Goal: Obtain resource: Download file/media

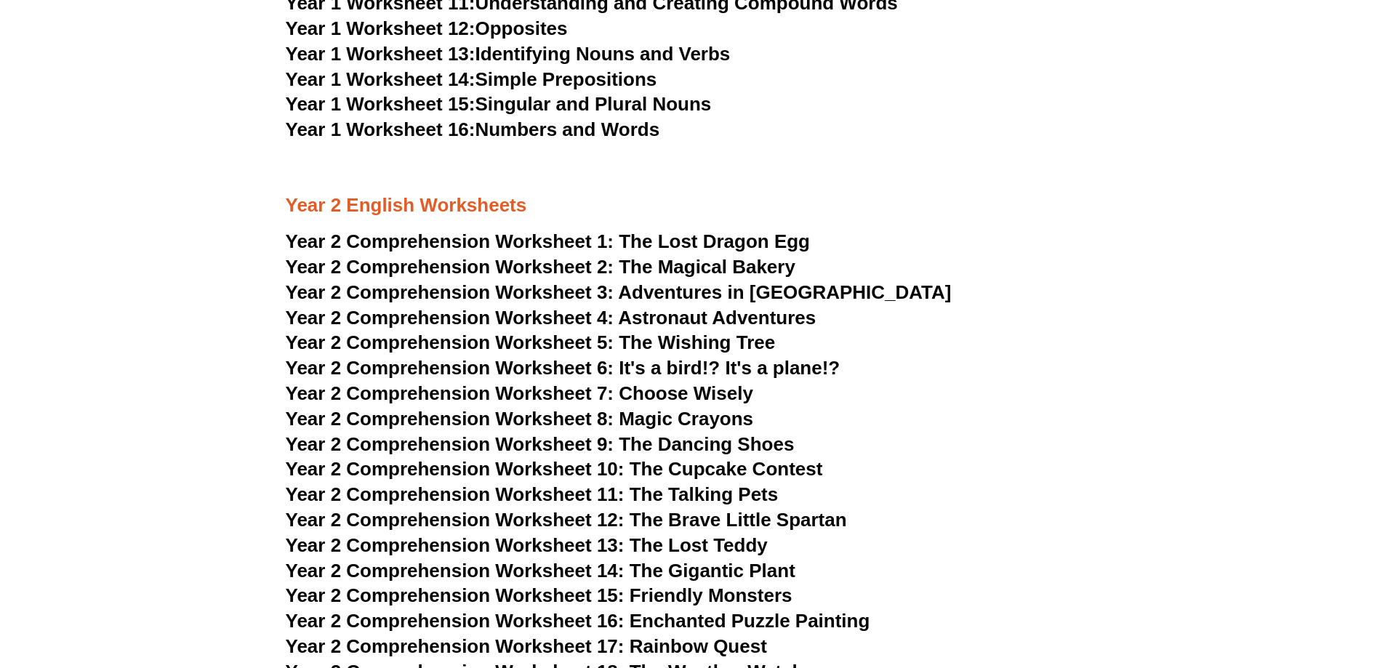
scroll to position [3342, 0]
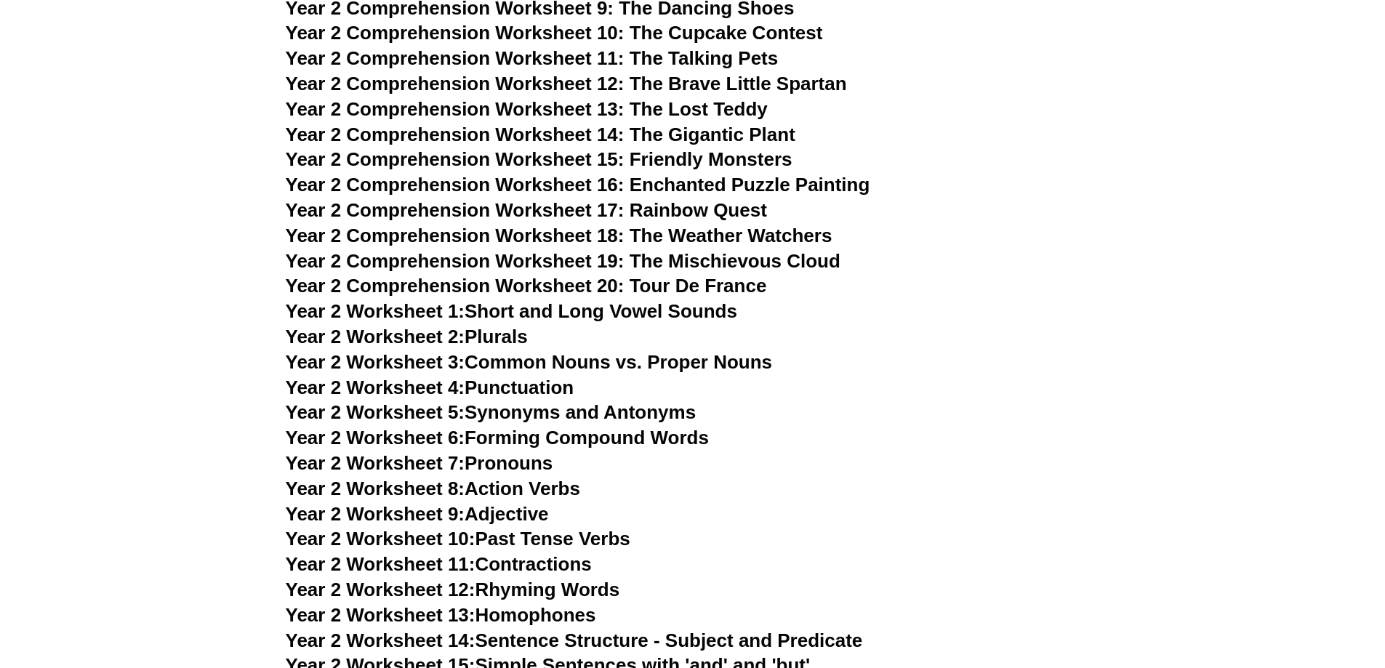
click at [783, 239] on span "Year 2 Comprehension Worksheet 18: The Weather Watchers" at bounding box center [559, 236] width 547 height 22
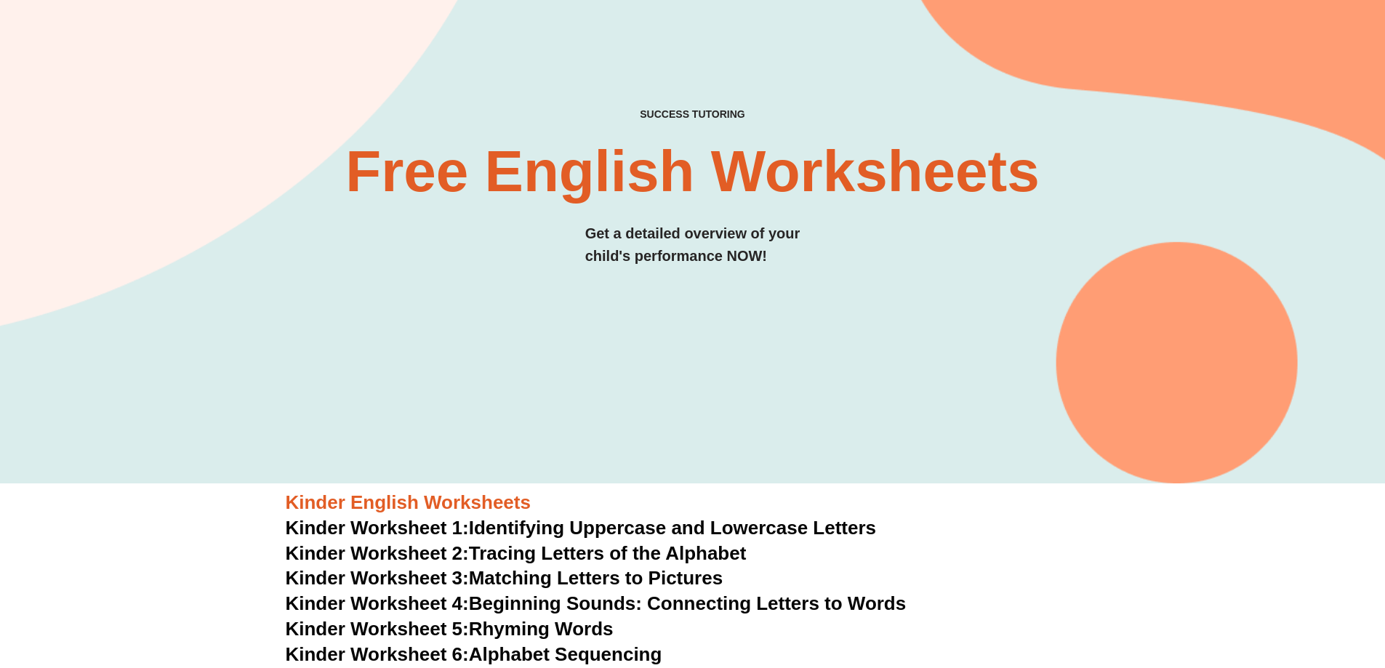
scroll to position [0, 0]
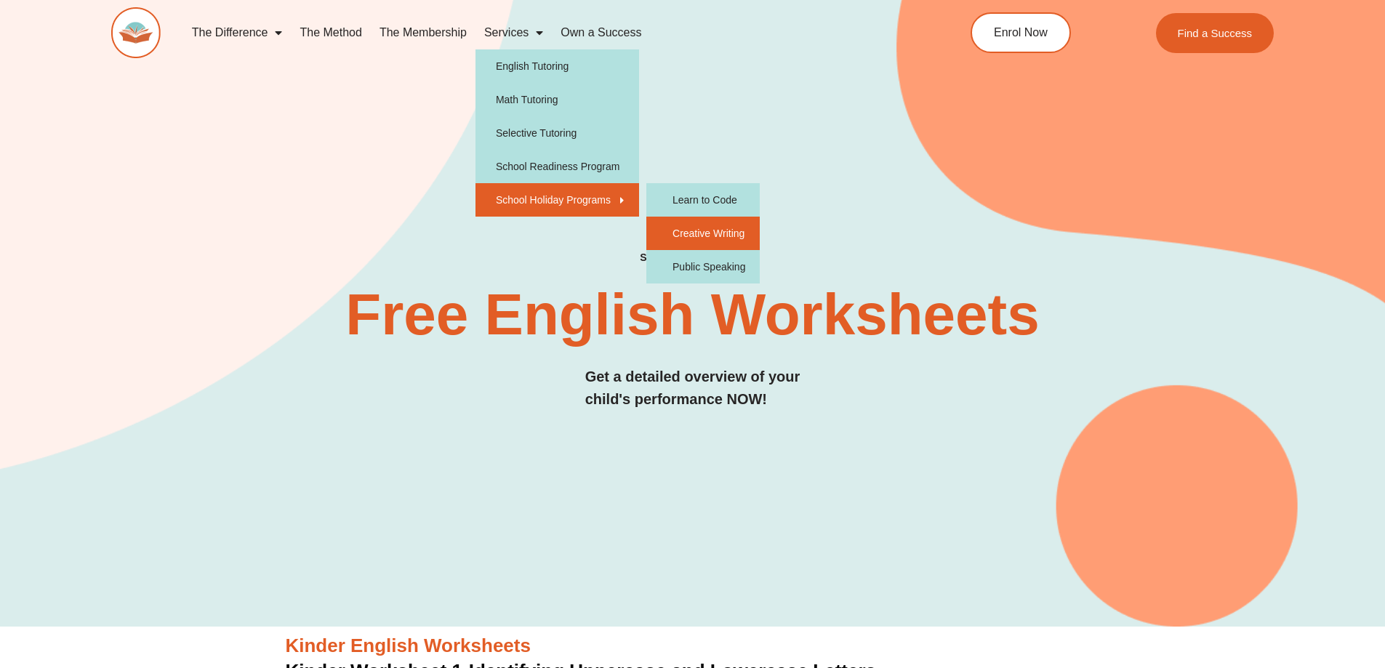
click at [726, 233] on link "Creative Writing" at bounding box center [702, 233] width 113 height 33
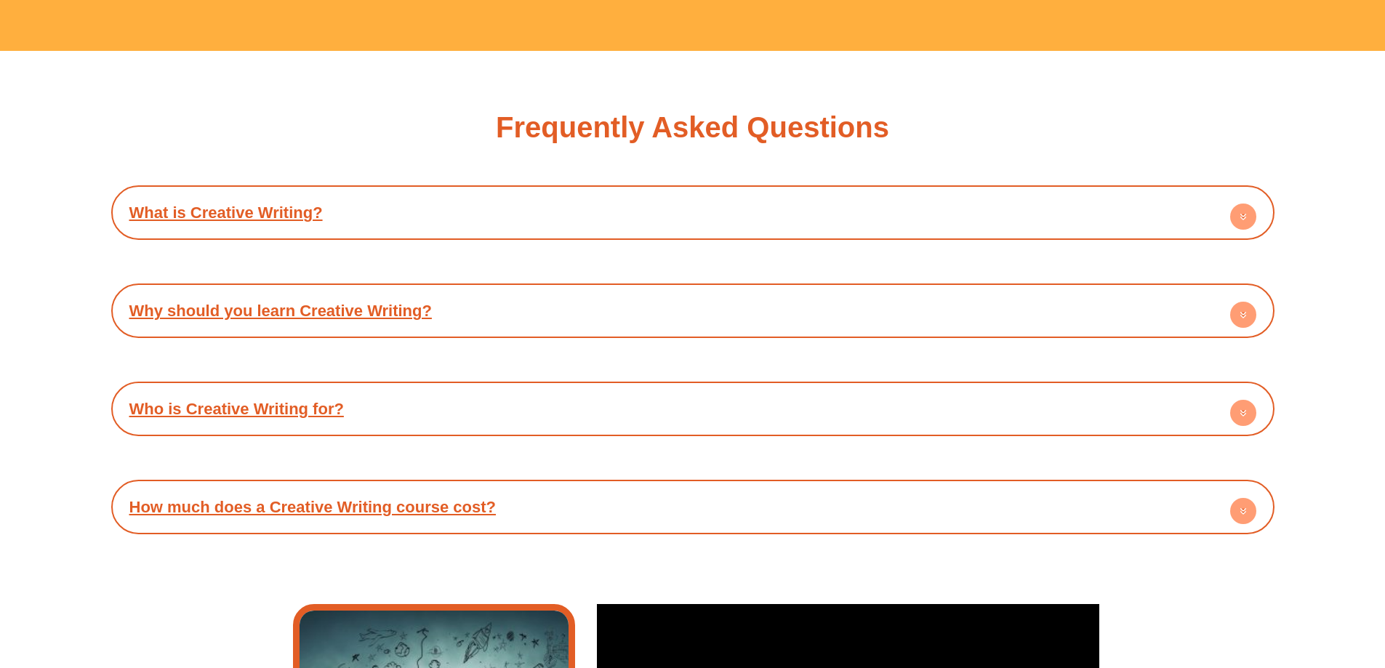
scroll to position [3560, 0]
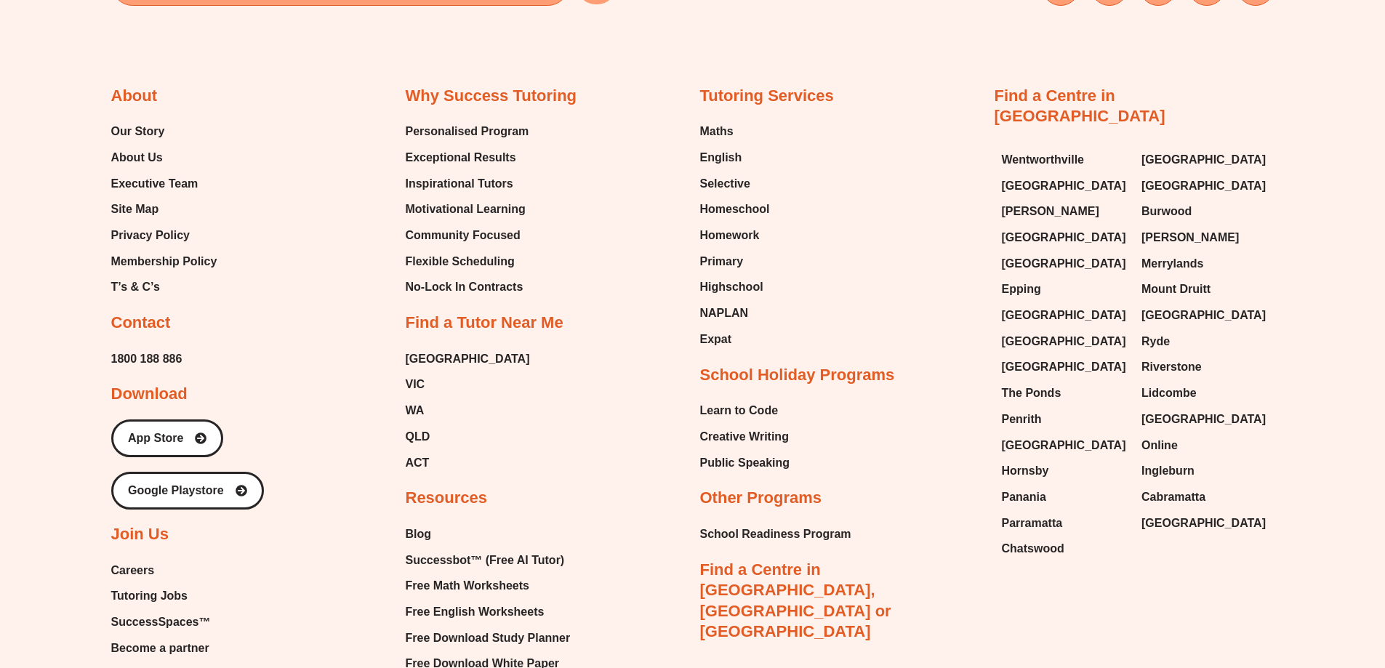
scroll to position [9159, 0]
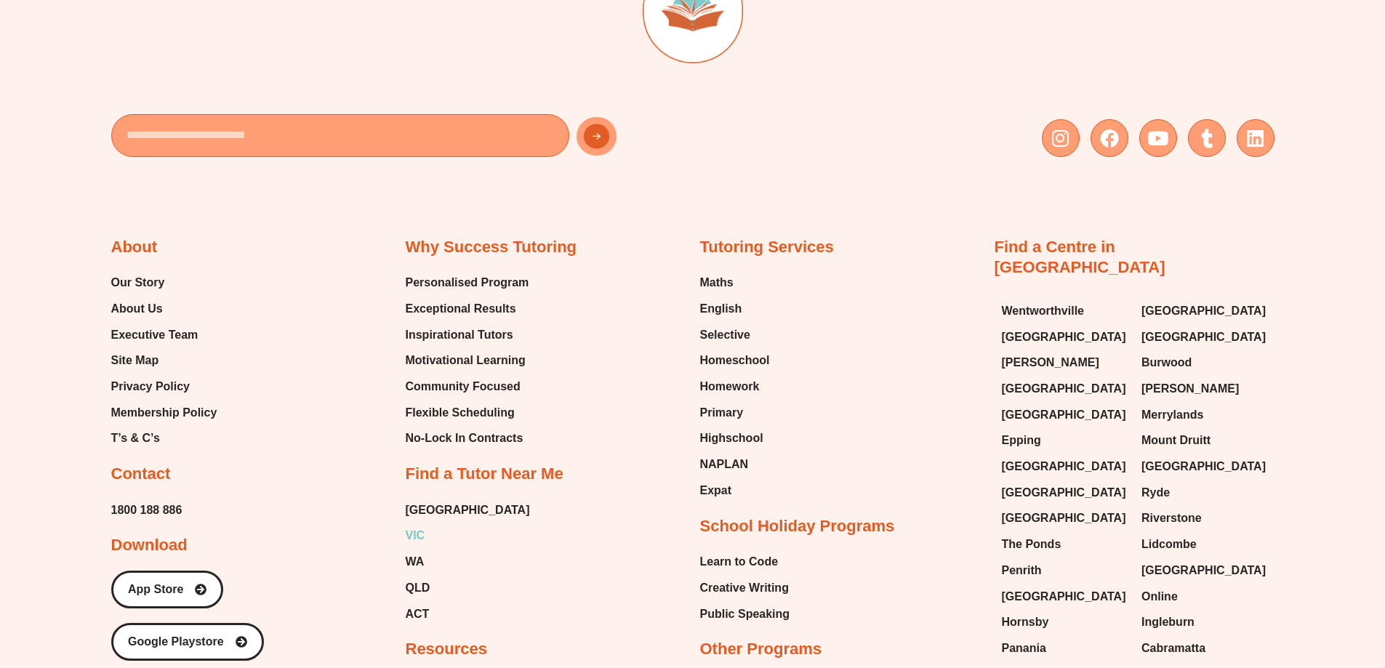
click at [414, 547] on span "VIC" at bounding box center [416, 536] width 20 height 22
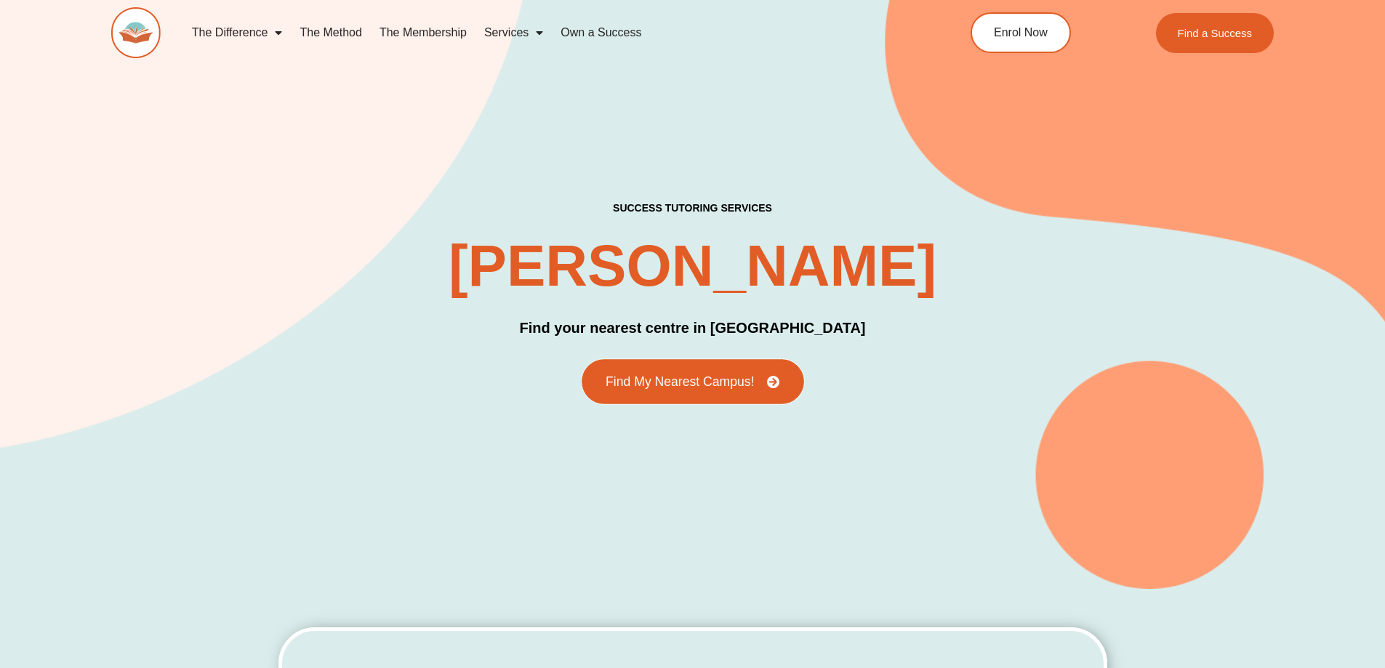
click at [714, 380] on span "Find My Nearest Campus!" at bounding box center [680, 381] width 148 height 13
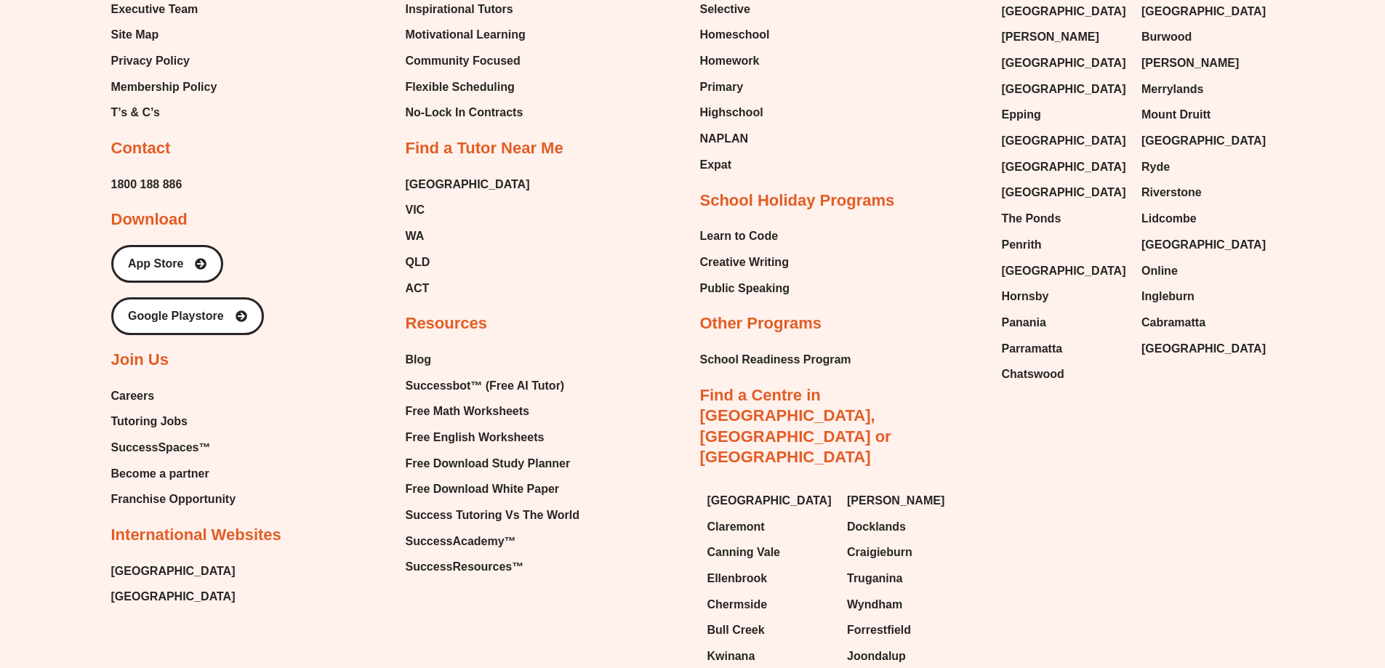
scroll to position [9377, 0]
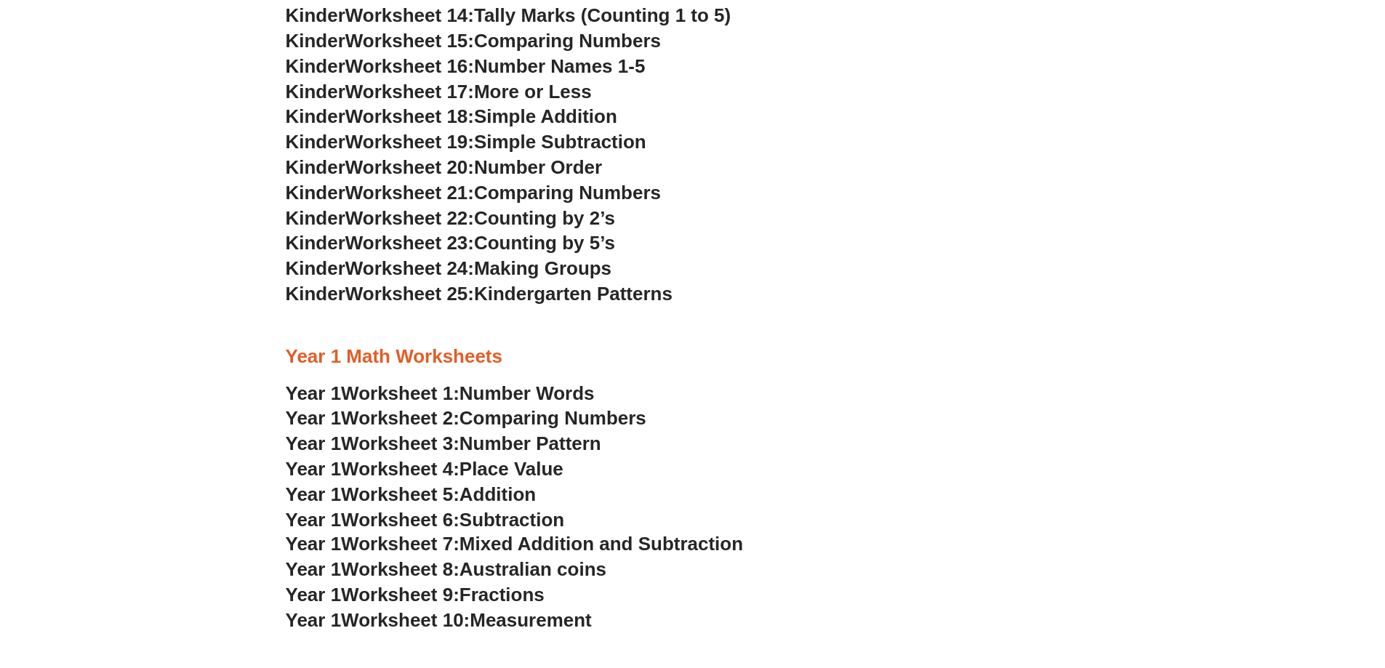
scroll to position [1163, 0]
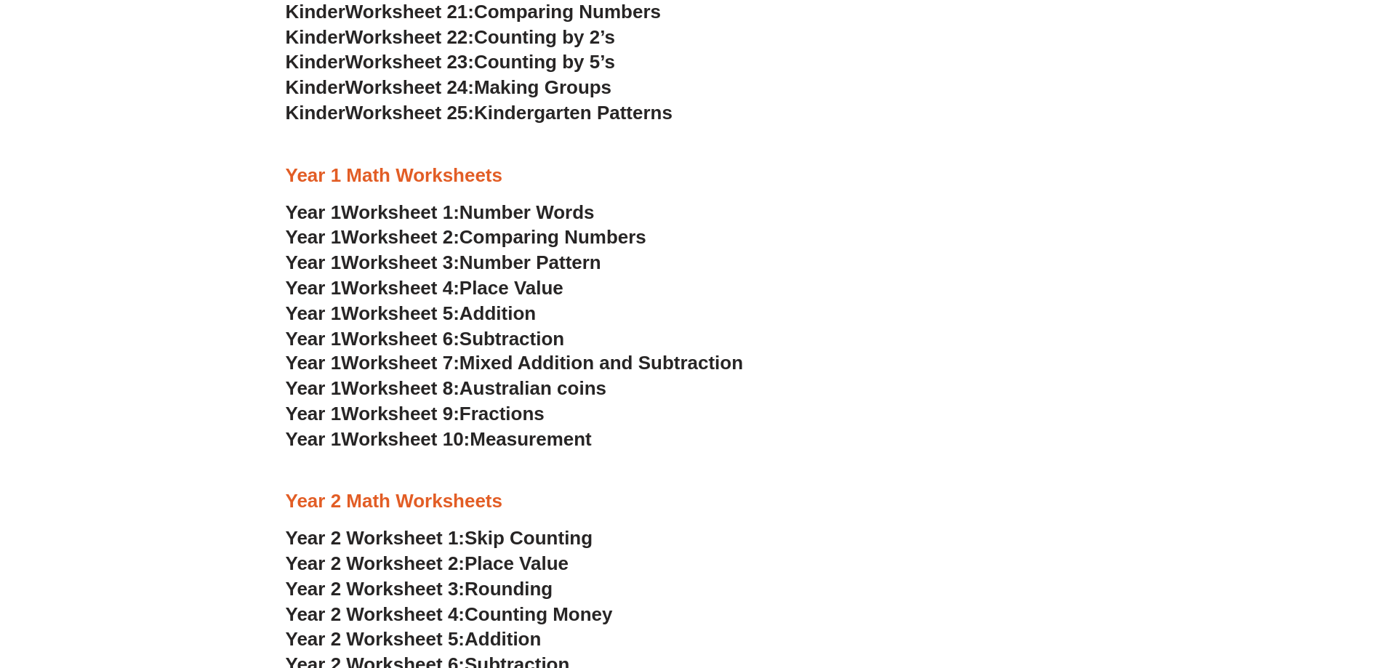
click at [575, 442] on span "Measurement" at bounding box center [531, 439] width 122 height 22
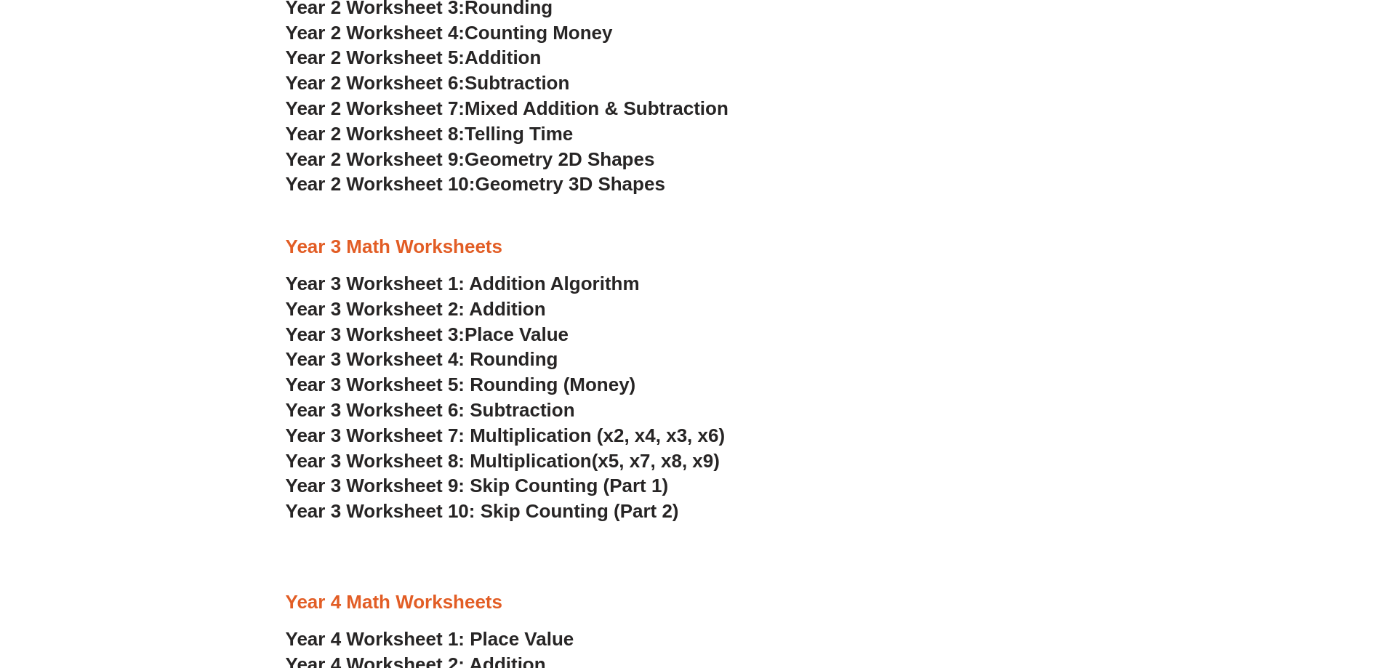
scroll to position [1454, 0]
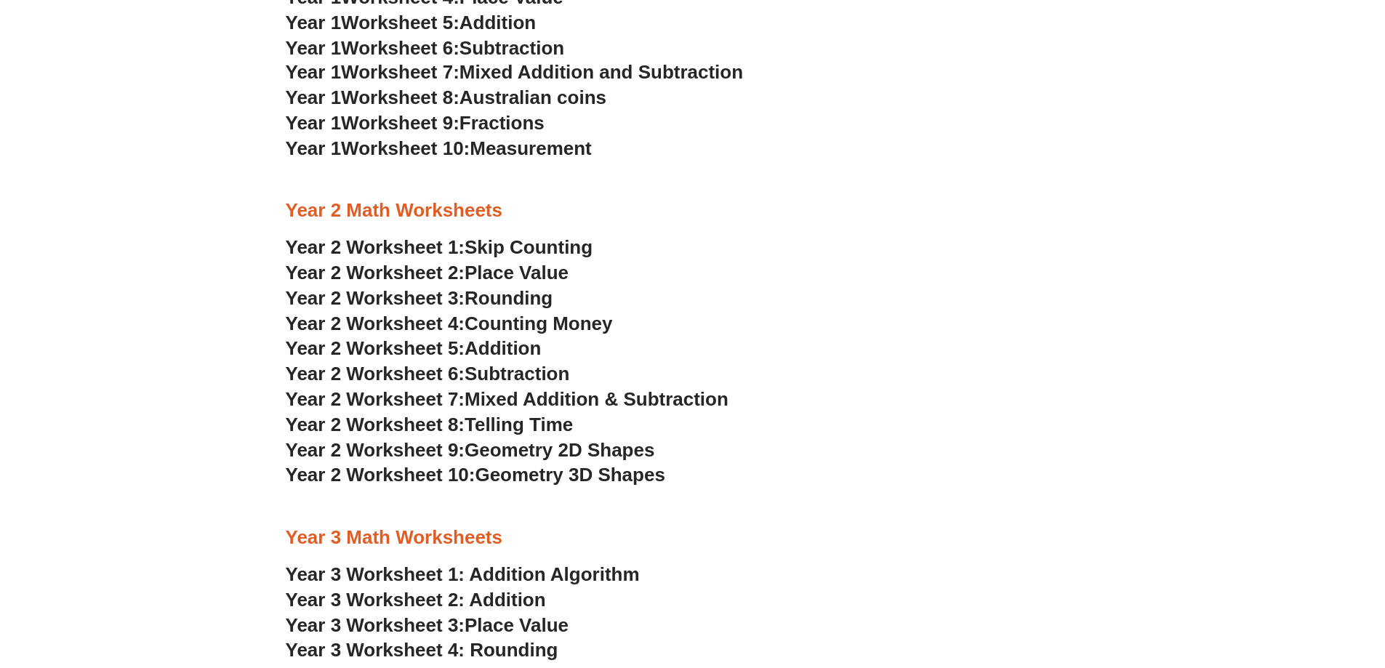
click at [526, 276] on span "Place Value" at bounding box center [517, 273] width 104 height 22
click at [561, 405] on span "Mixed Addition & Subtraction" at bounding box center [597, 399] width 264 height 22
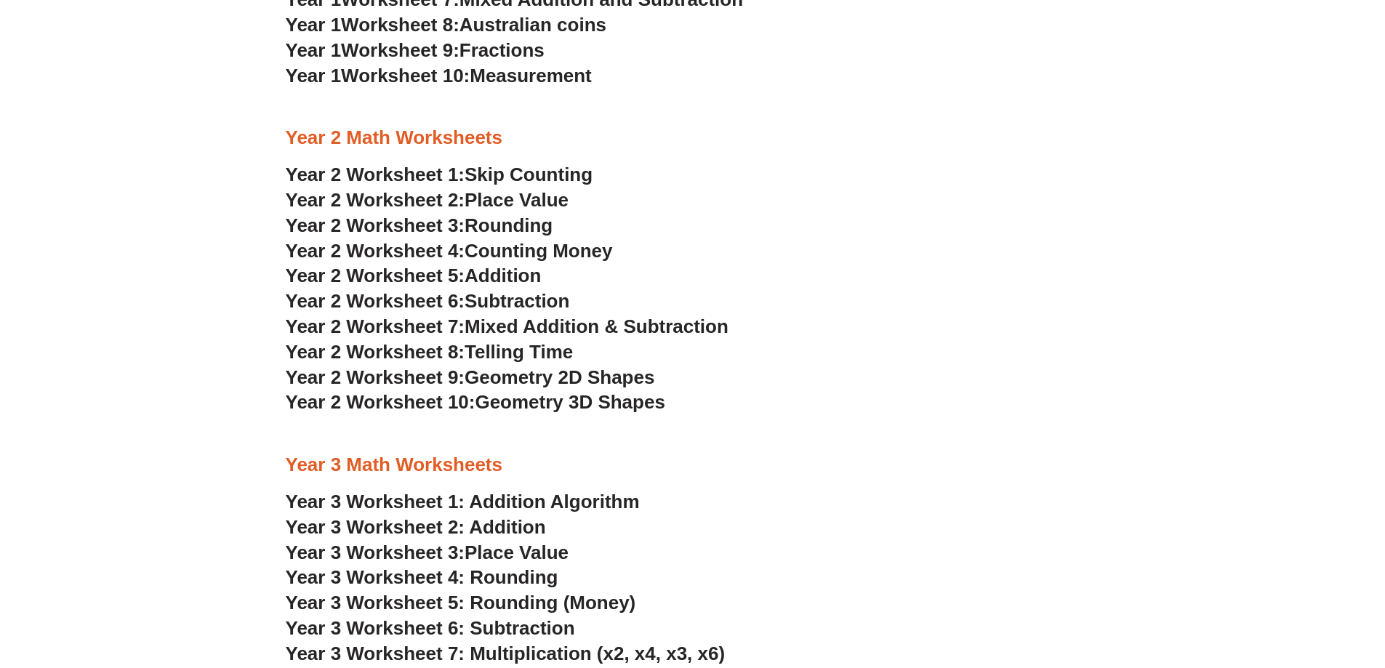
click at [497, 526] on link "Year 3 Worksheet 2: Addition" at bounding box center [416, 527] width 260 height 22
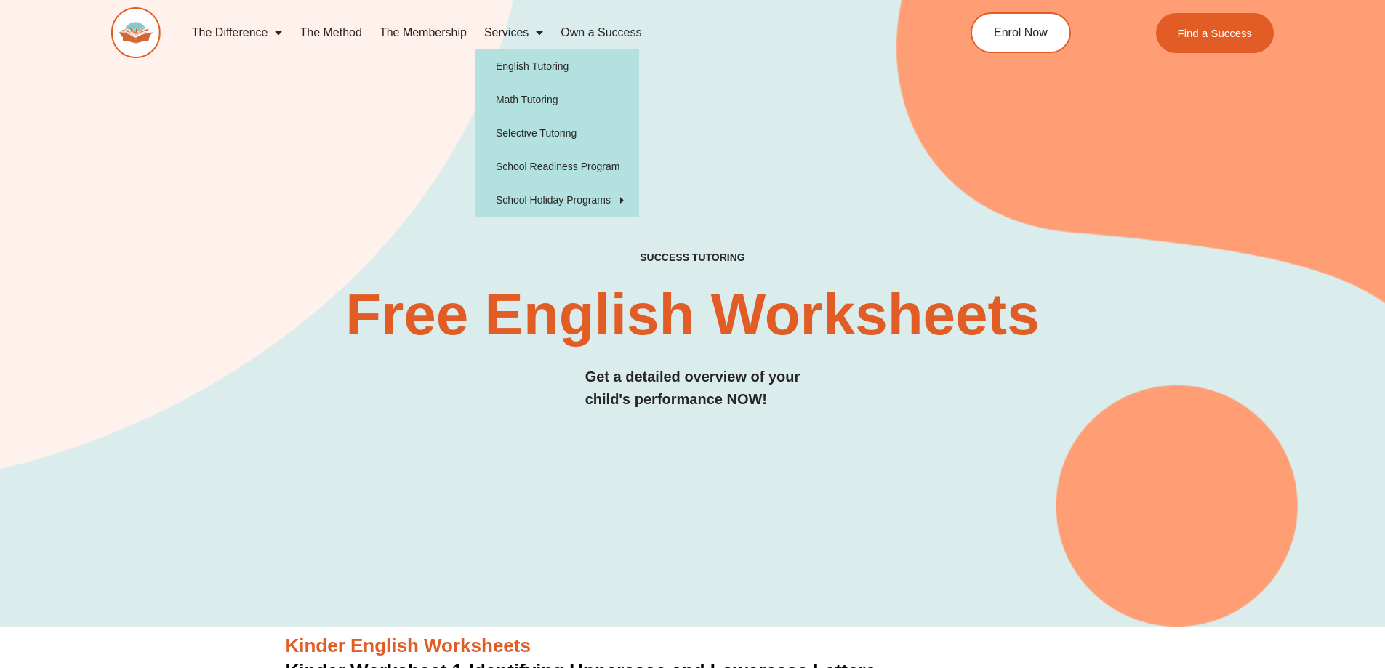
click at [141, 25] on img at bounding box center [135, 32] width 49 height 51
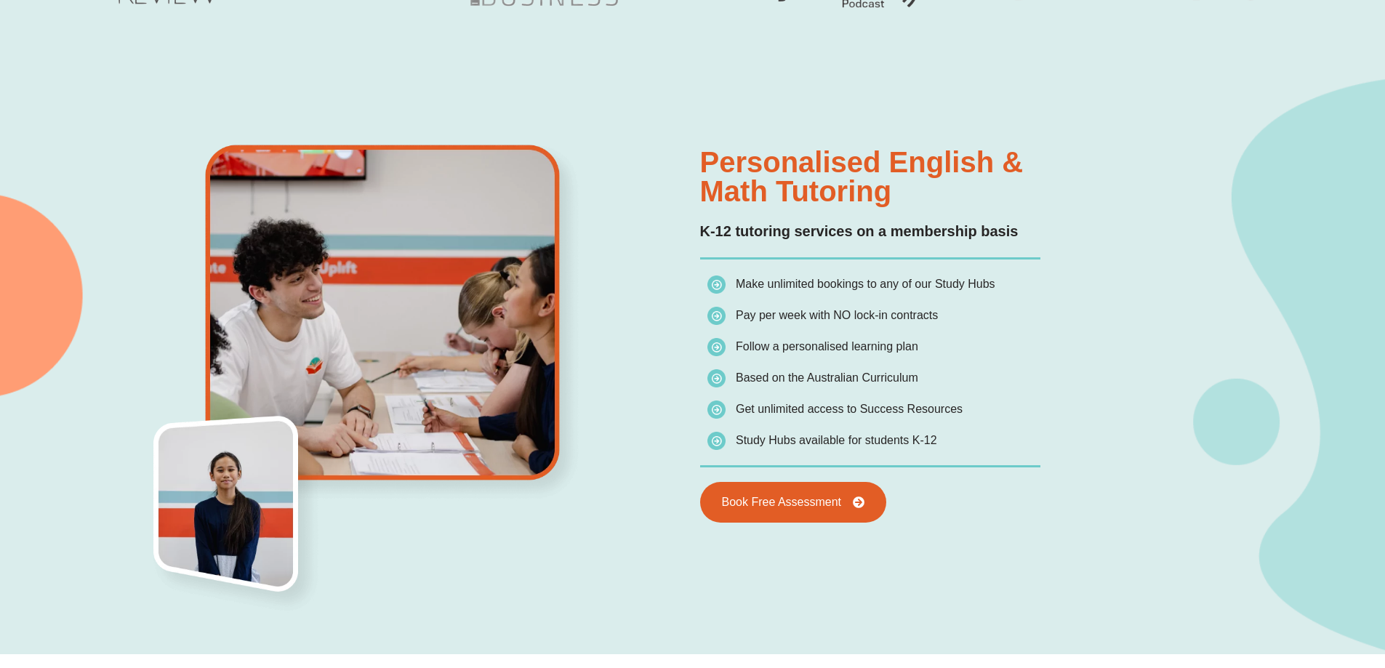
scroll to position [945, 0]
